Goal: Transaction & Acquisition: Obtain resource

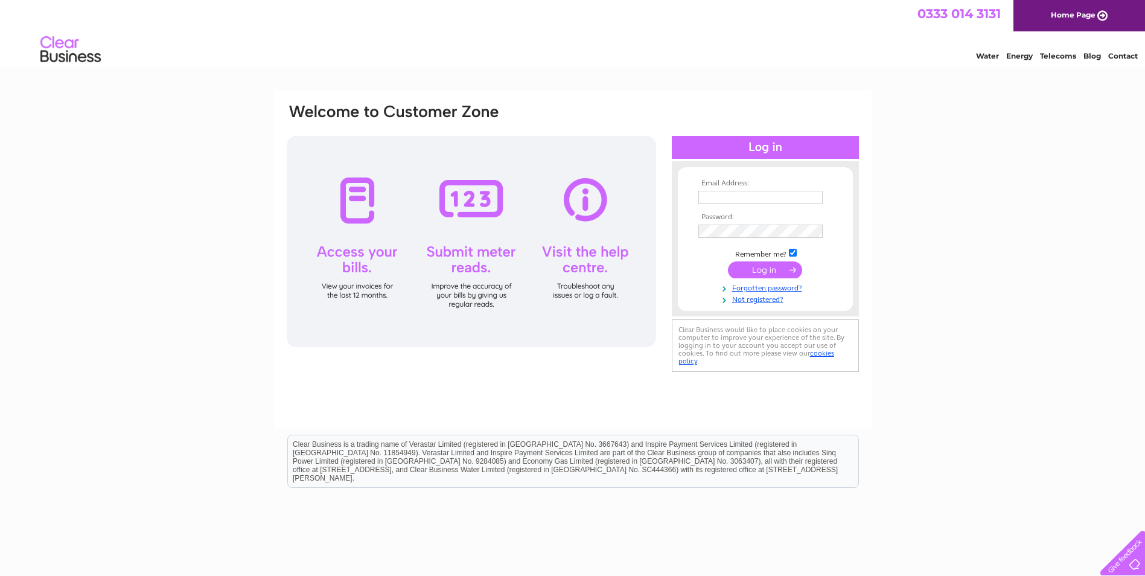
type input "PDS.accounts@paradigm.eu"
click at [769, 266] on input "submit" at bounding box center [765, 269] width 74 height 17
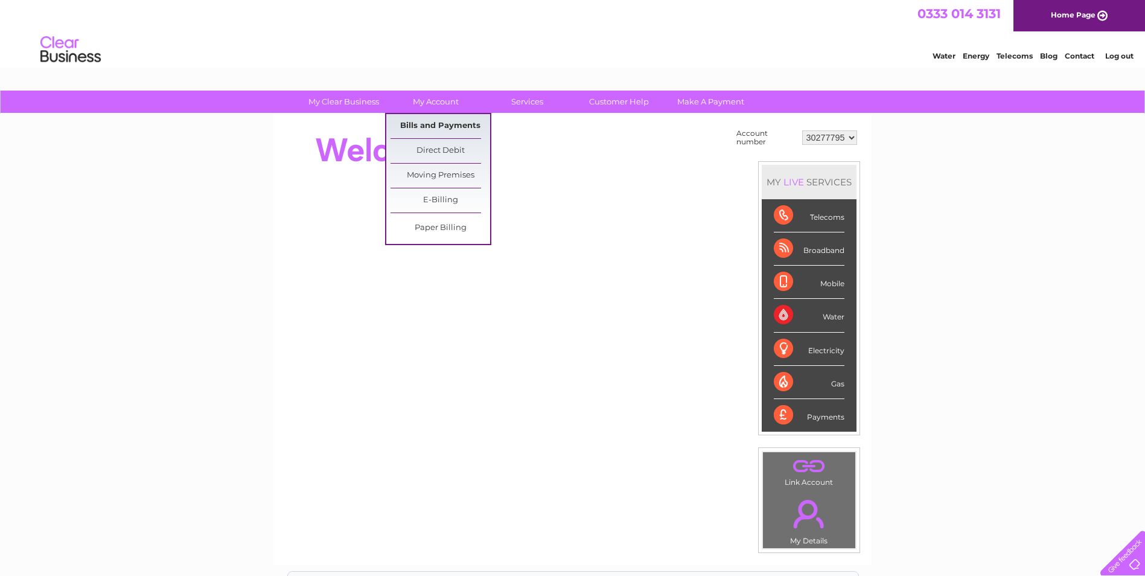
click at [434, 128] on link "Bills and Payments" at bounding box center [441, 126] width 100 height 24
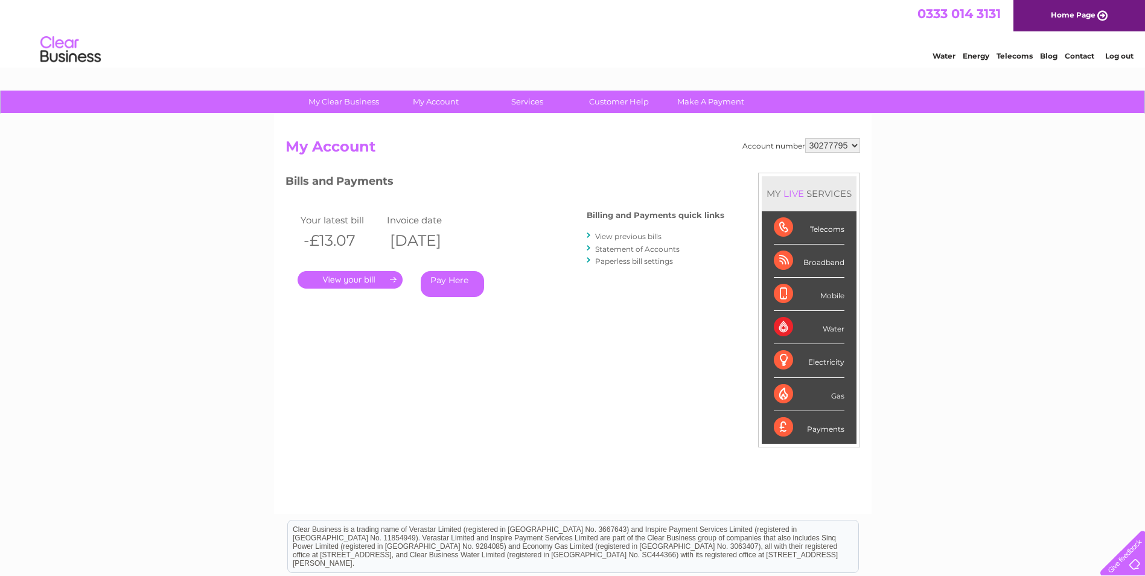
click at [346, 281] on link "." at bounding box center [350, 280] width 105 height 18
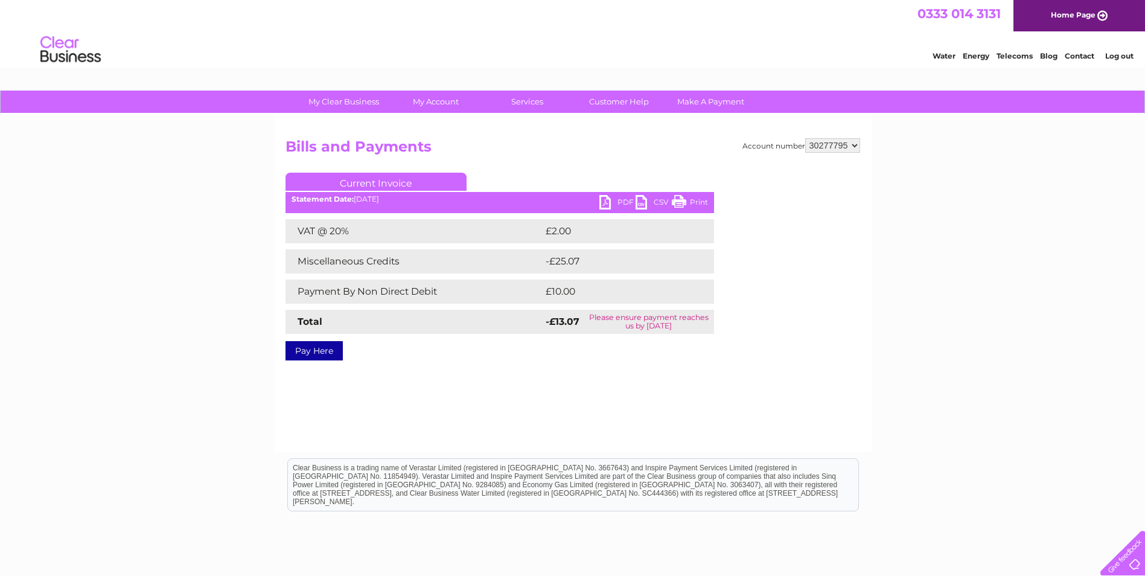
click at [607, 200] on link "PDF" at bounding box center [617, 204] width 36 height 18
drag, startPoint x: 614, startPoint y: 426, endPoint x: 617, endPoint y: 418, distance: 8.4
click at [615, 423] on div "Account number 30277795 Bills and Payments Current Invoice PDF CSV Print VAT @ …" at bounding box center [573, 283] width 598 height 338
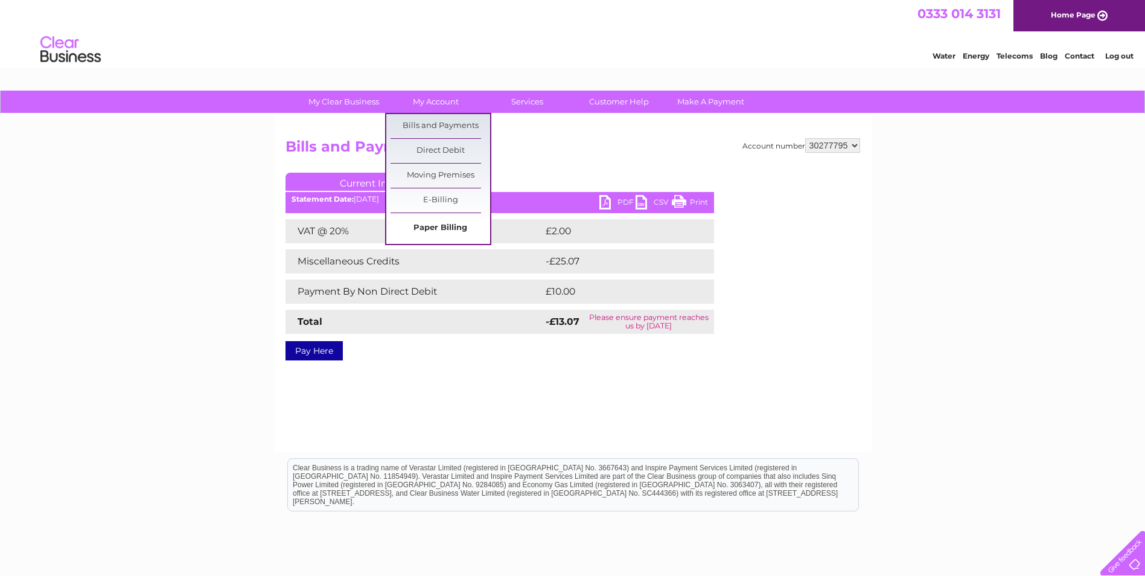
click at [441, 229] on link "Paper Billing" at bounding box center [441, 228] width 100 height 24
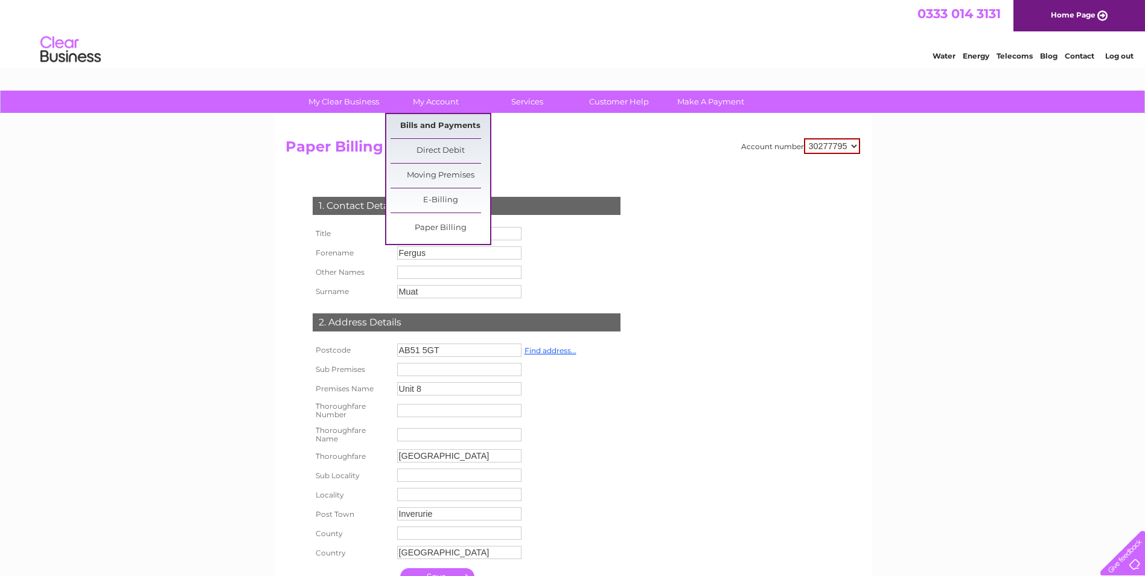
click at [438, 126] on link "Bills and Payments" at bounding box center [441, 126] width 100 height 24
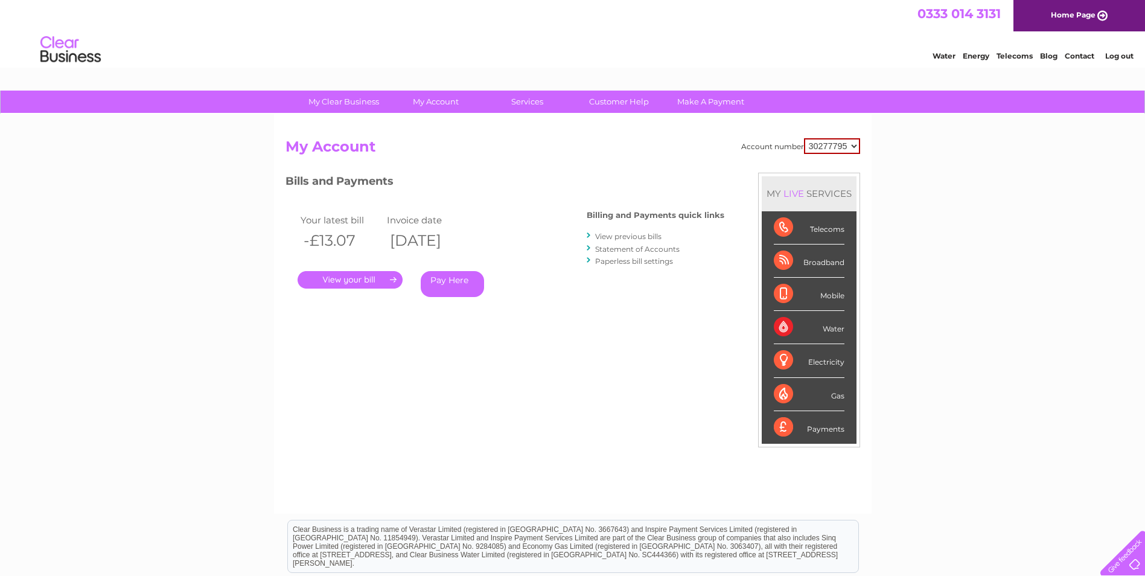
click at [628, 235] on link "View previous bills" at bounding box center [628, 236] width 66 height 9
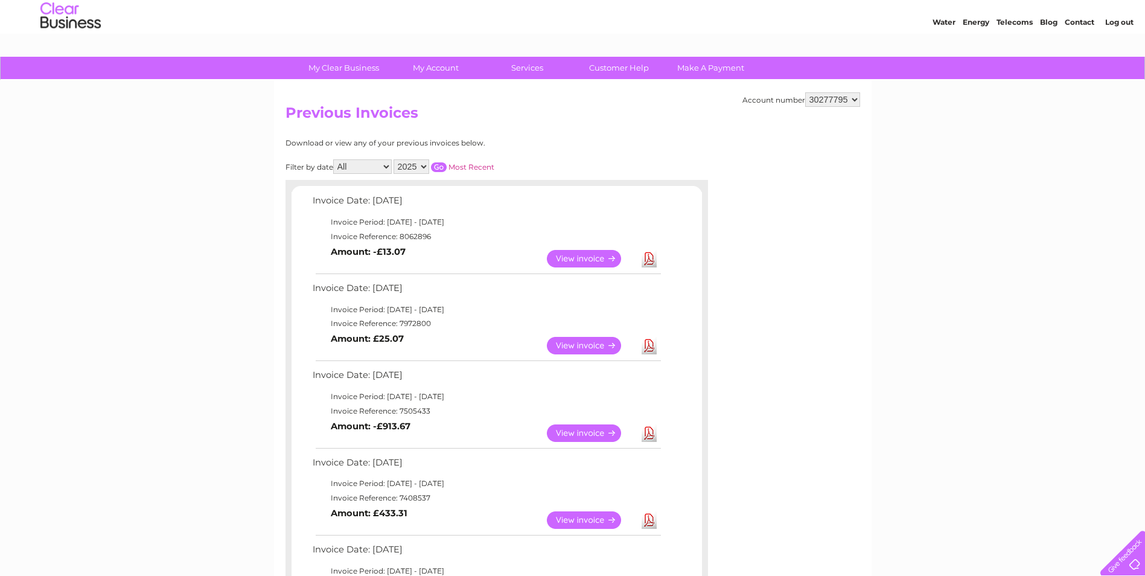
scroll to position [60, 0]
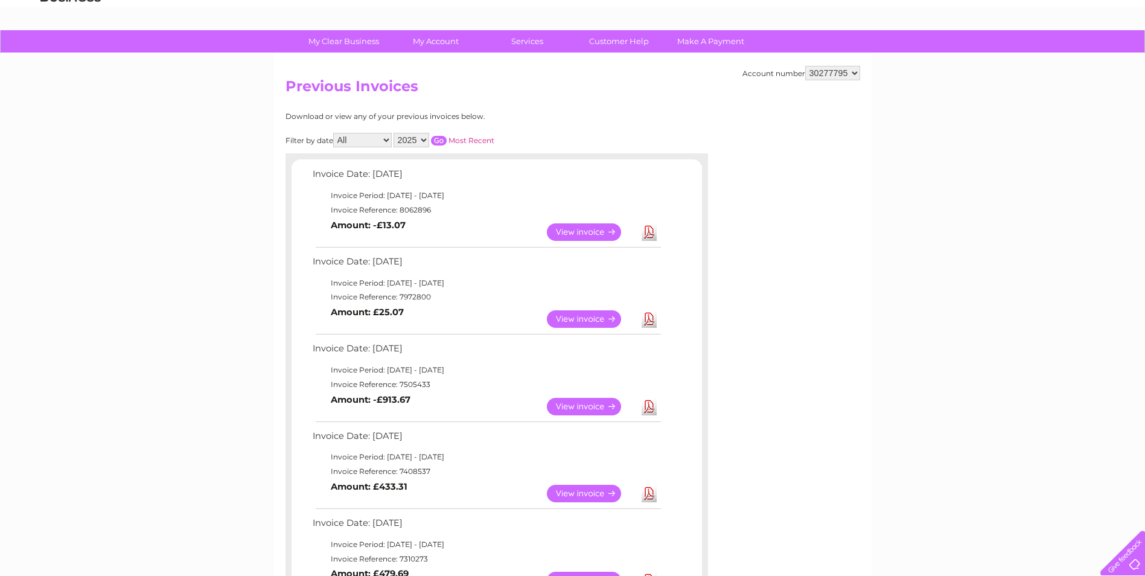
click at [579, 319] on link "View" at bounding box center [591, 319] width 89 height 18
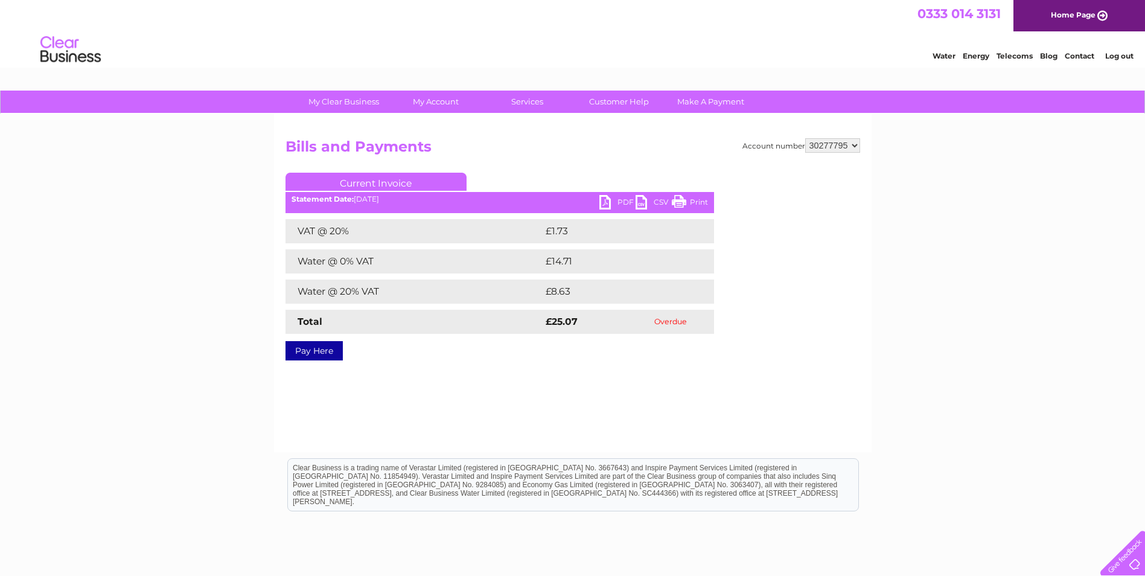
click at [613, 203] on link "PDF" at bounding box center [617, 204] width 36 height 18
